Goal: Task Accomplishment & Management: Manage account settings

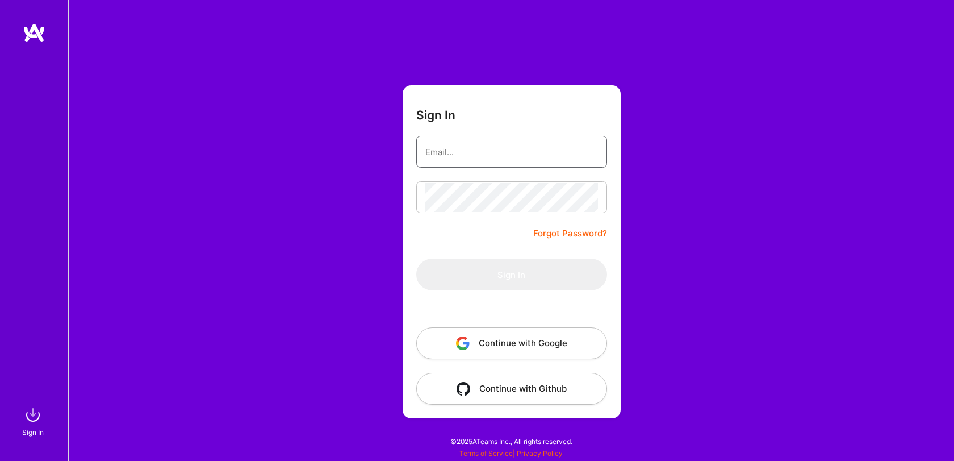
type input "[EMAIL_ADDRESS][DOMAIN_NAME]"
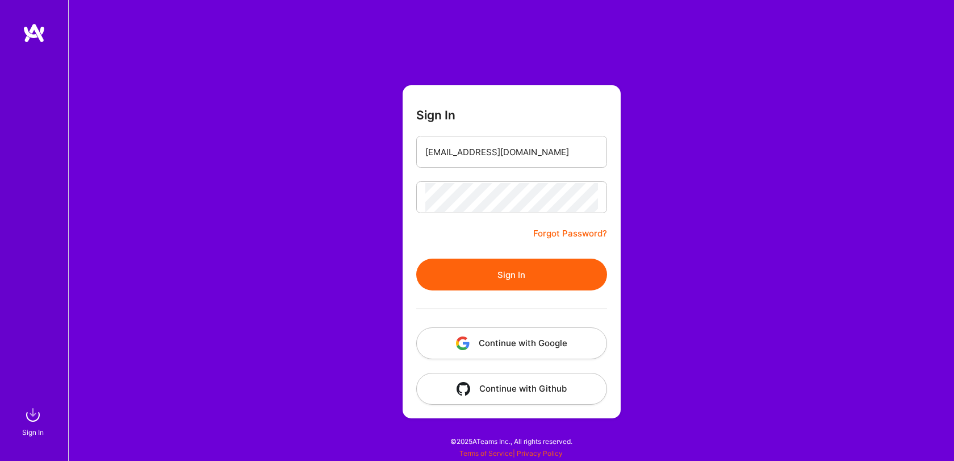
click at [482, 280] on button "Sign In" at bounding box center [511, 274] width 191 height 32
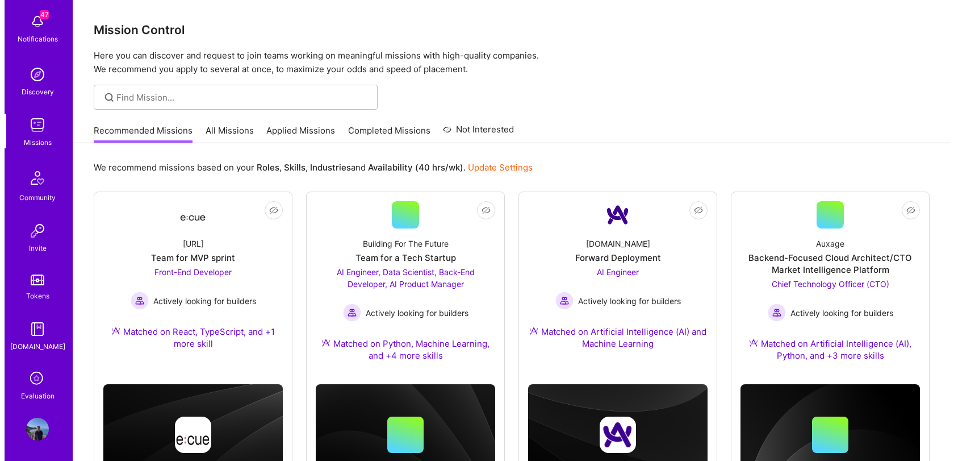
scroll to position [57, 0]
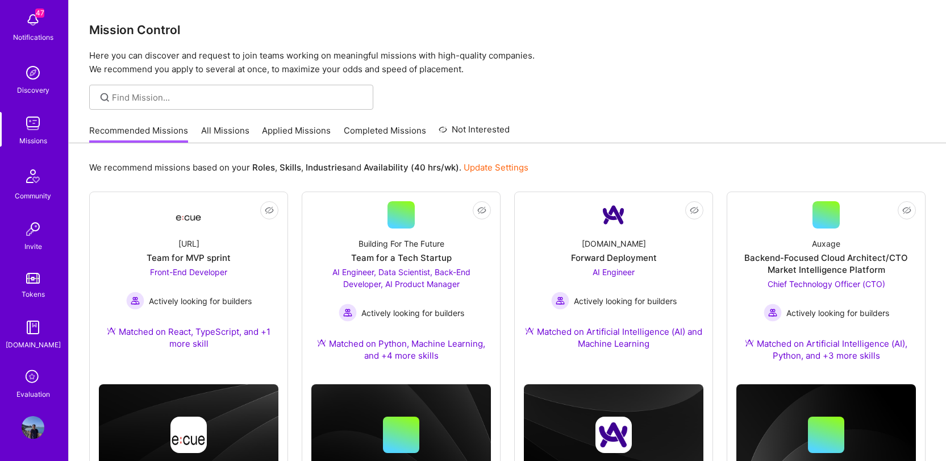
click at [26, 374] on icon at bounding box center [33, 377] width 22 height 22
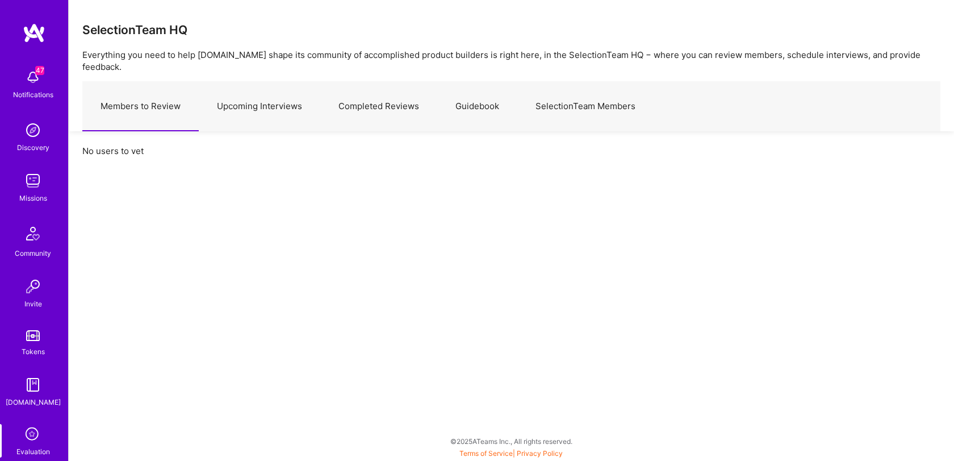
click at [271, 107] on link "Upcoming Interviews" at bounding box center [260, 106] width 122 height 49
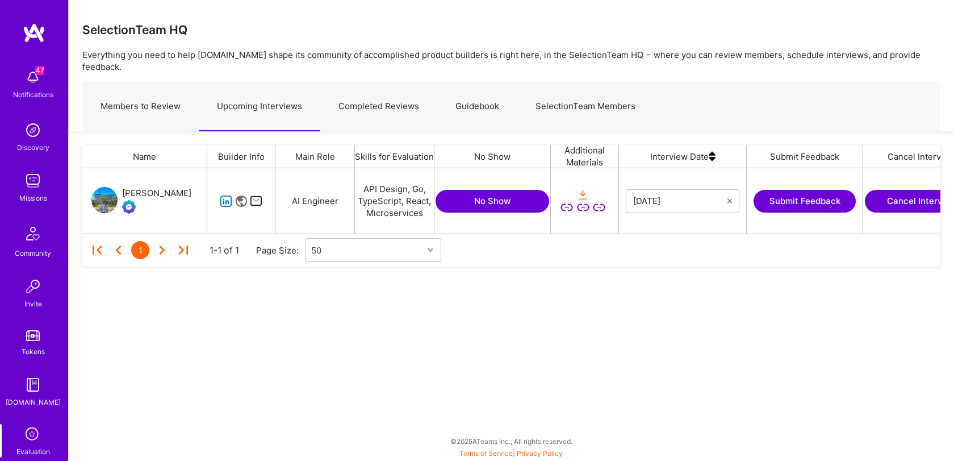
click at [798, 191] on button "Submit Feedback" at bounding box center [805, 201] width 102 height 23
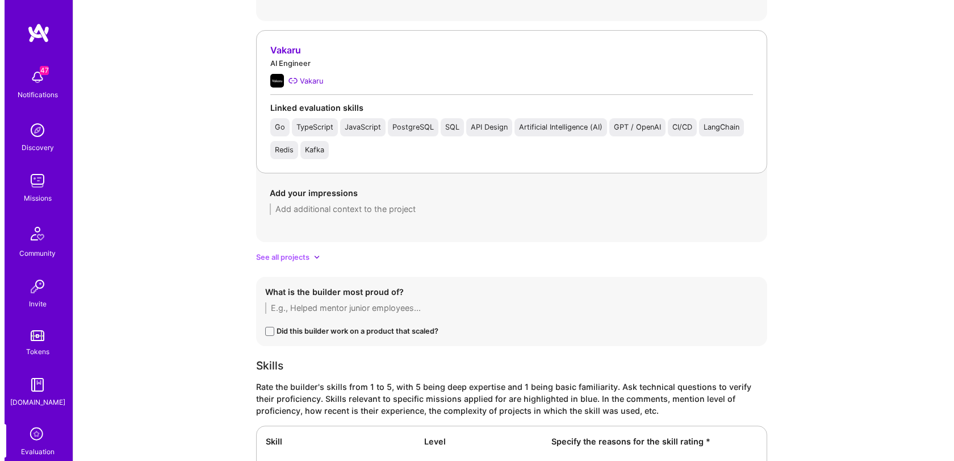
scroll to position [1199, 0]
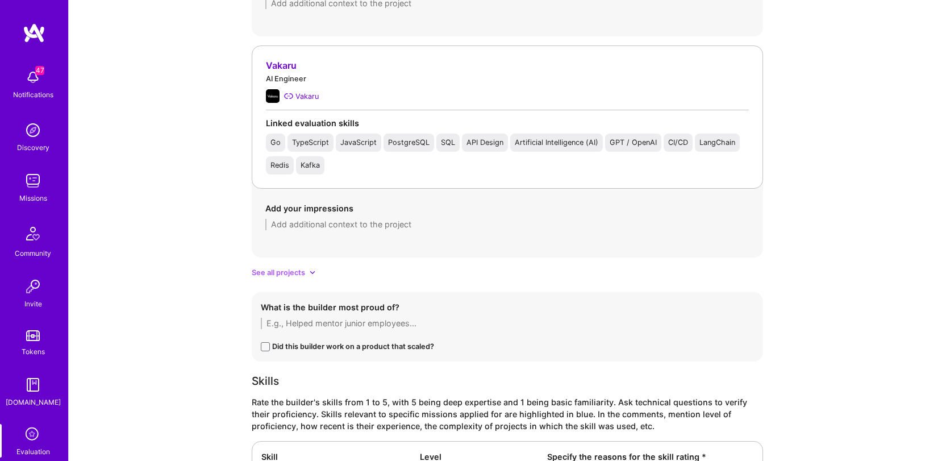
click at [283, 69] on div "Vakaru" at bounding box center [507, 66] width 483 height 12
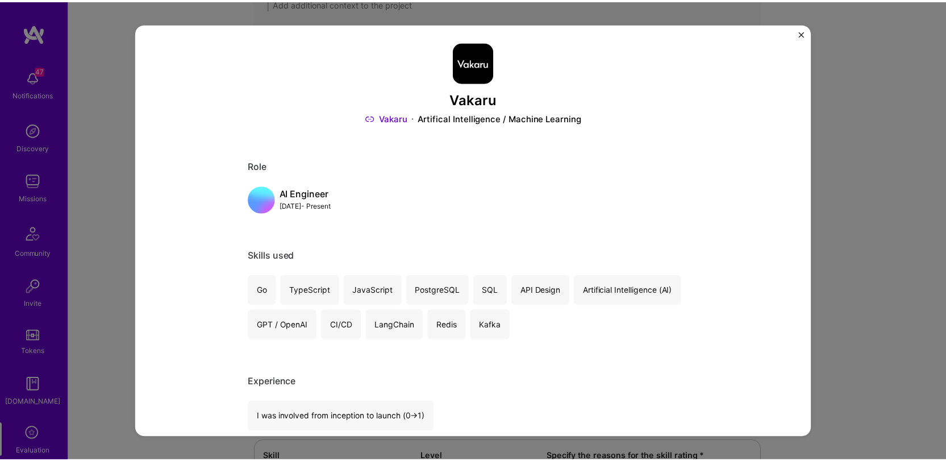
scroll to position [0, 0]
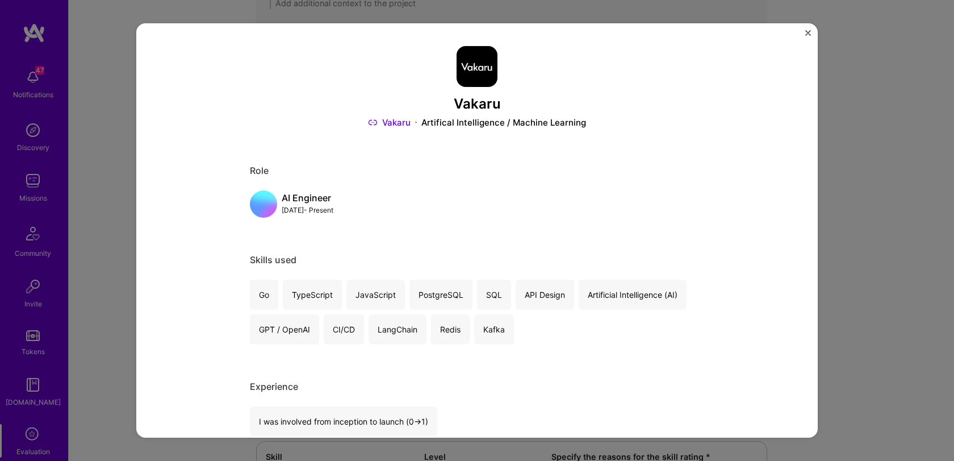
click at [806, 34] on img "Close" at bounding box center [809, 33] width 6 height 6
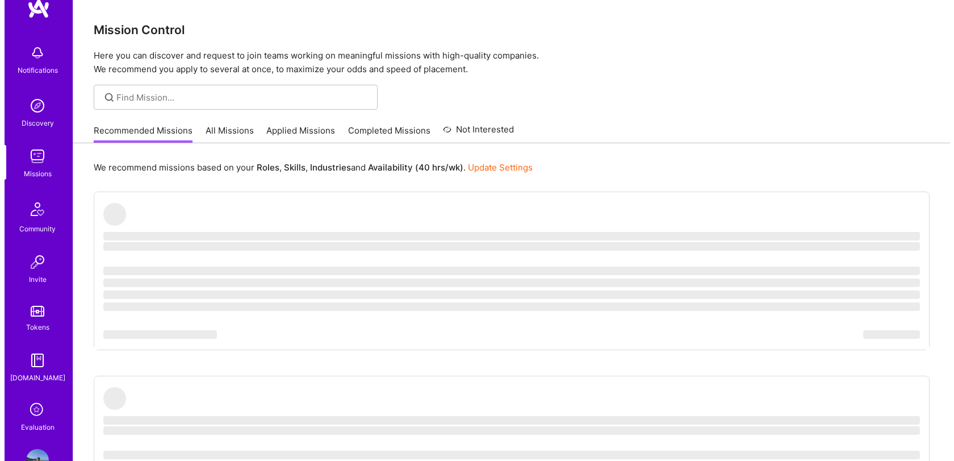
scroll to position [57, 0]
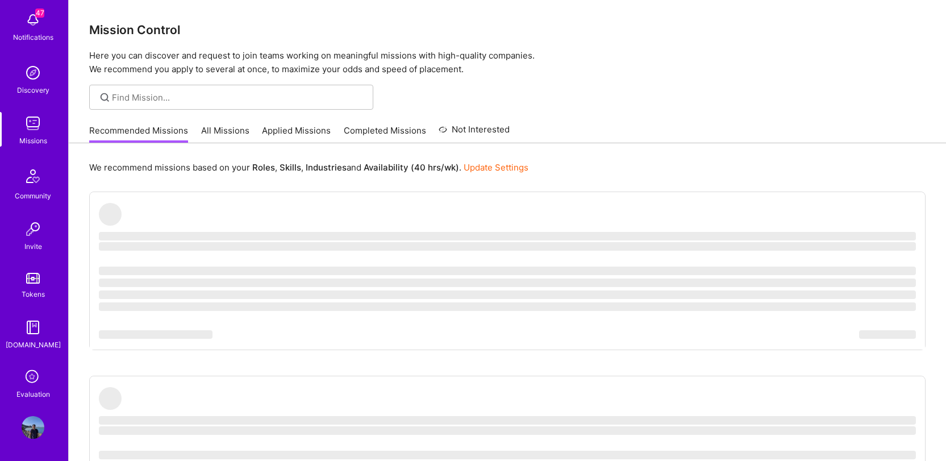
click at [30, 379] on icon at bounding box center [33, 377] width 22 height 22
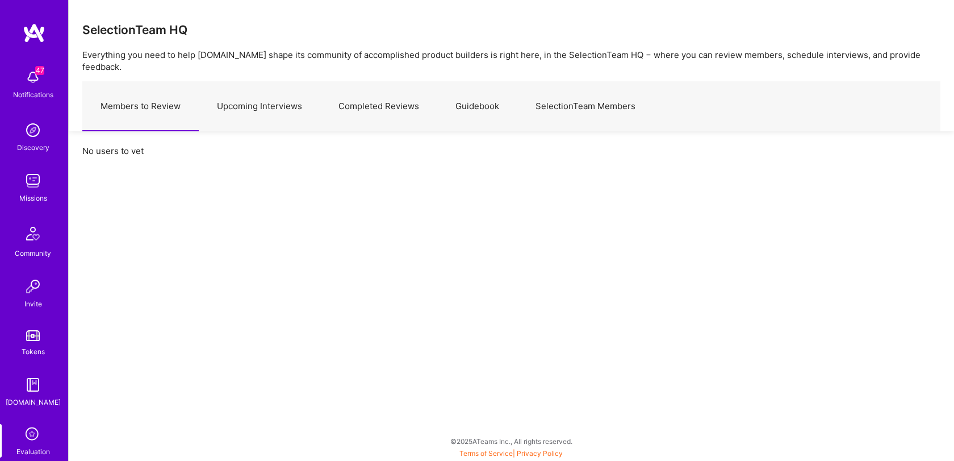
click at [270, 102] on link "Upcoming Interviews" at bounding box center [260, 106] width 122 height 49
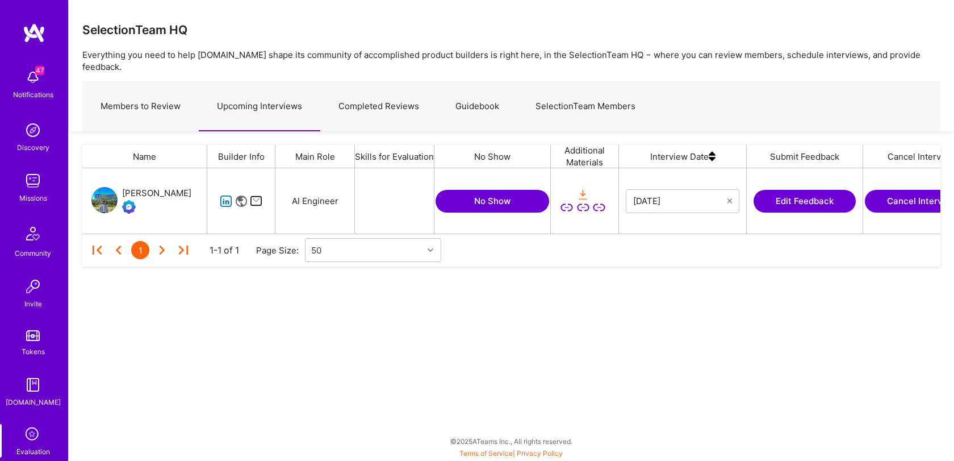
scroll to position [57, 850]
click at [895, 190] on button "Cancel Interview" at bounding box center [922, 201] width 114 height 23
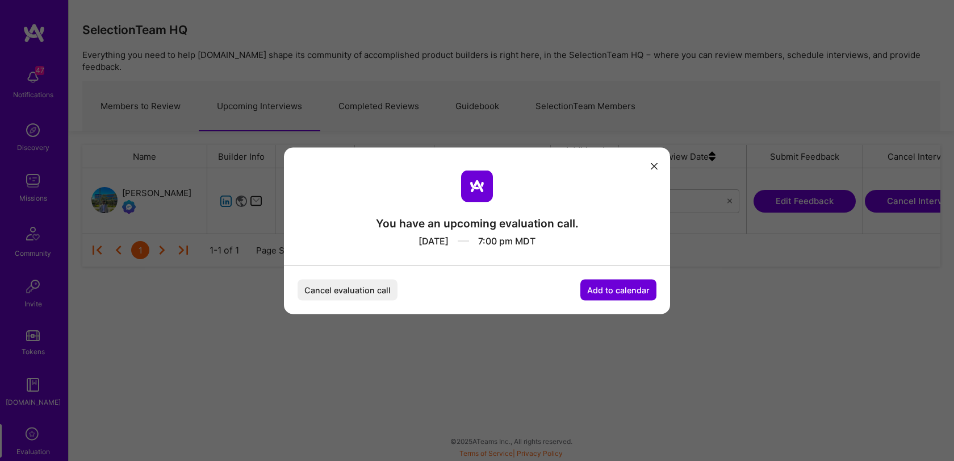
click at [368, 288] on button "Cancel evaluation call" at bounding box center [348, 289] width 100 height 21
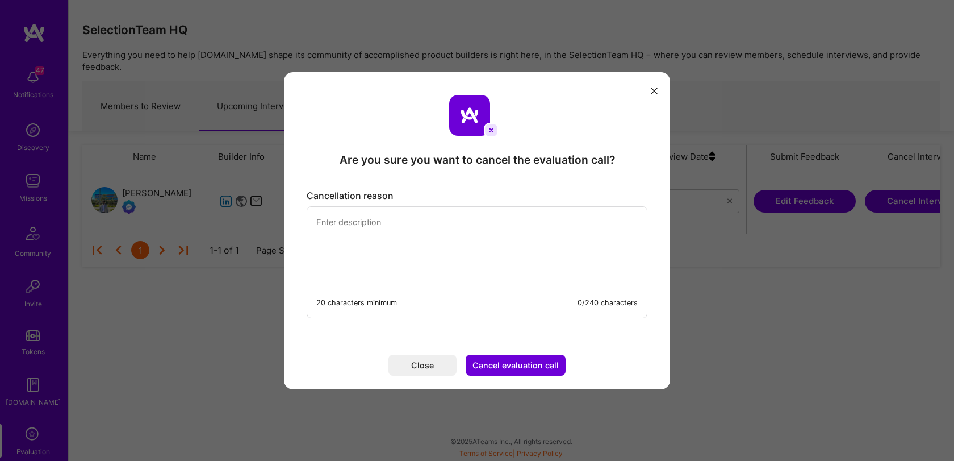
click at [441, 225] on textarea "modal" at bounding box center [477, 246] width 340 height 78
type textarea "Sorry. Can we reschedule this? I have plans for [DATE]. Thanks."
click at [523, 359] on button "Cancel evaluation call" at bounding box center [516, 365] width 100 height 21
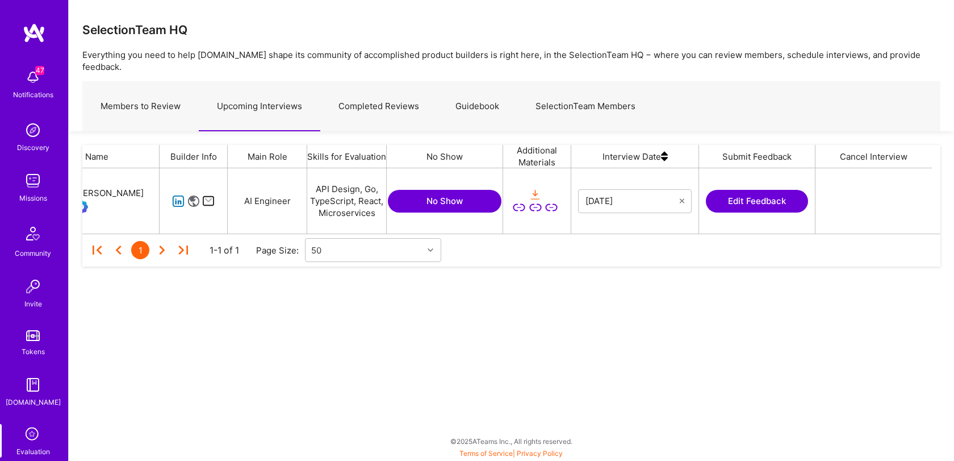
scroll to position [0, 0]
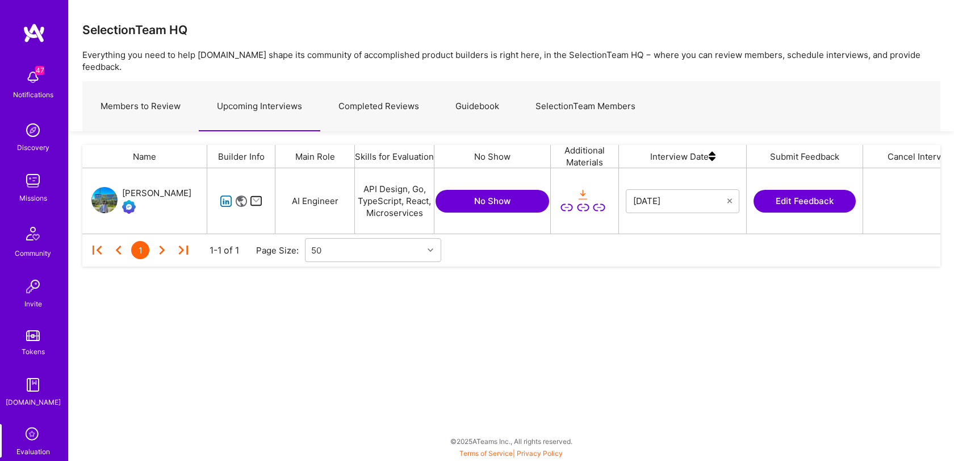
click at [707, 99] on div "Members to Review Upcoming Interviews Completed Reviews Guidebook SelectionTeam…" at bounding box center [511, 106] width 858 height 50
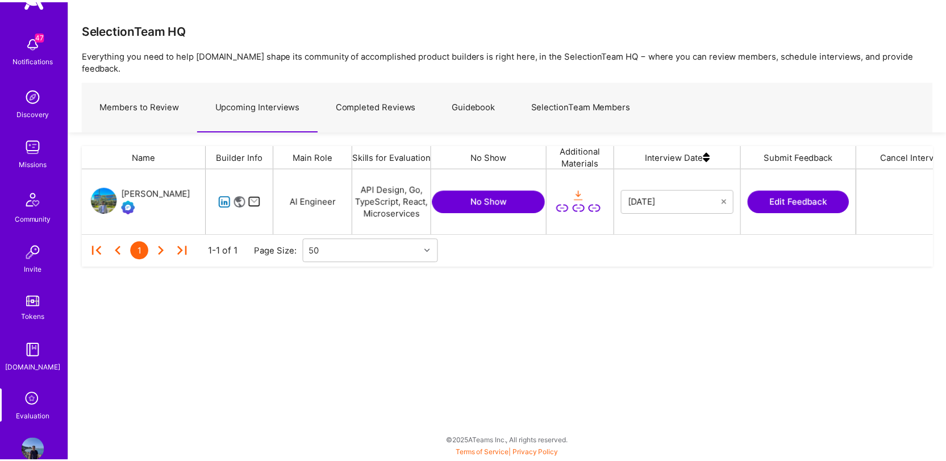
scroll to position [57, 0]
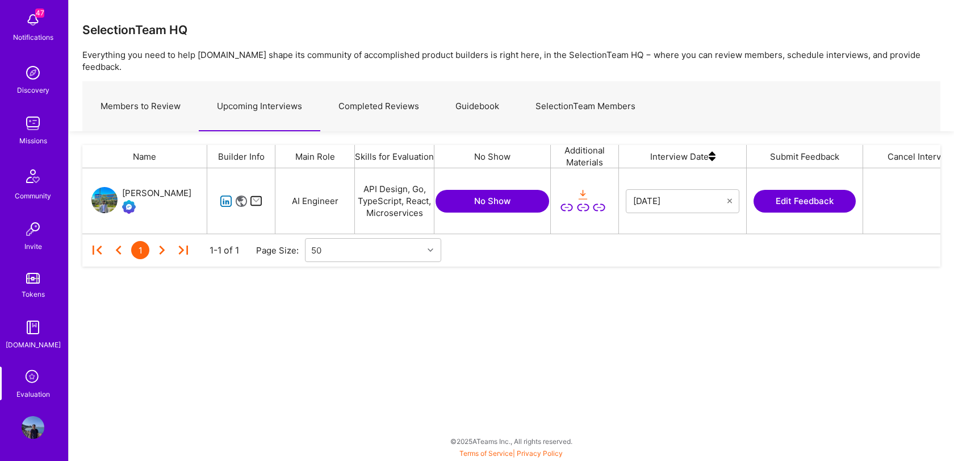
click at [33, 424] on img at bounding box center [33, 427] width 23 height 23
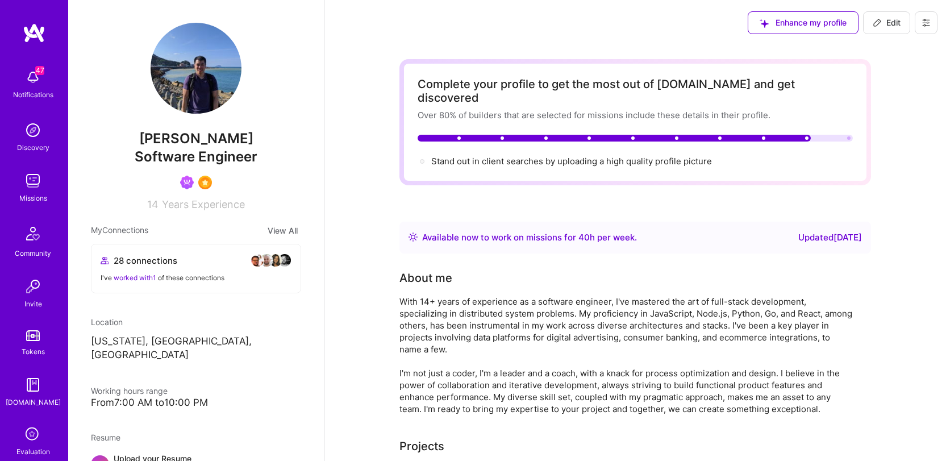
click at [891, 25] on span "Edit" at bounding box center [887, 22] width 28 height 11
select select "US"
select select "Right Now"
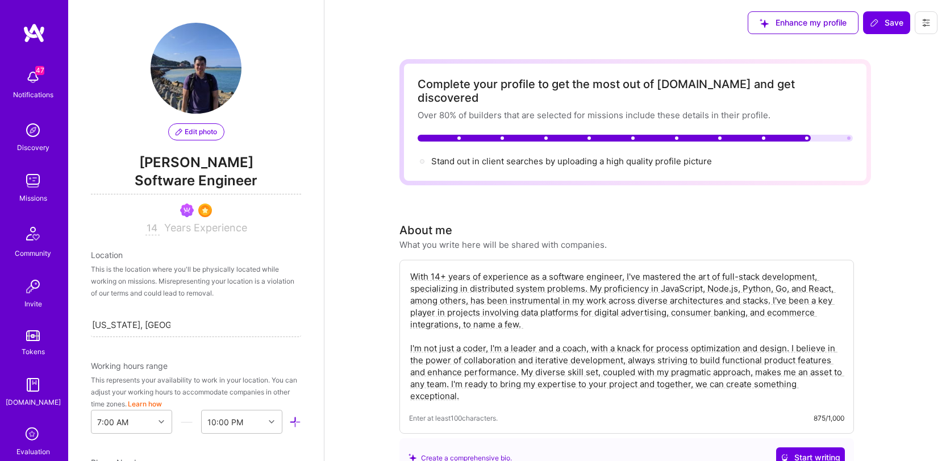
click at [923, 24] on icon at bounding box center [925, 22] width 9 height 9
click at [897, 52] on button "Settings" at bounding box center [894, 48] width 85 height 29
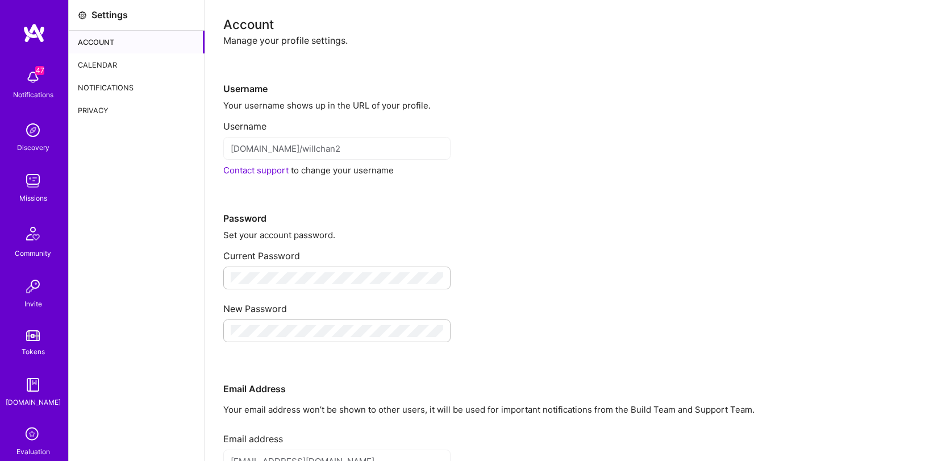
click at [110, 54] on div "Calendar" at bounding box center [137, 64] width 136 height 23
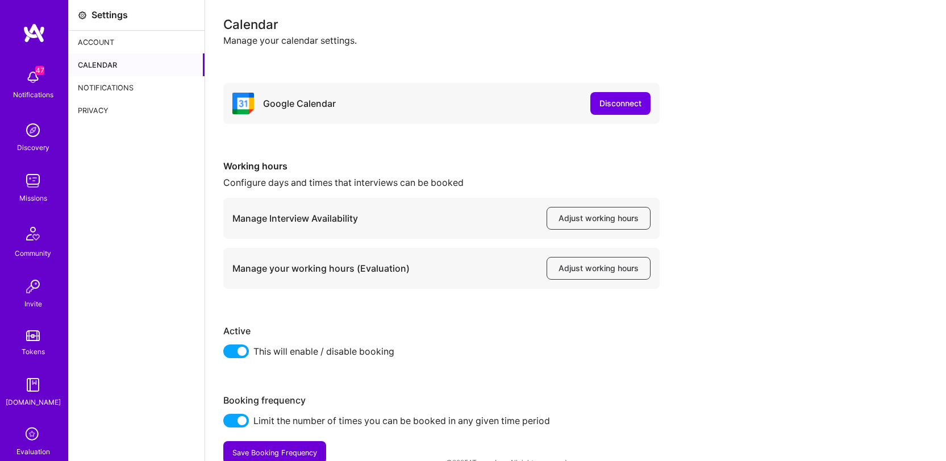
click at [111, 59] on div "Calendar" at bounding box center [137, 64] width 136 height 23
